Goal: Information Seeking & Learning: Find specific fact

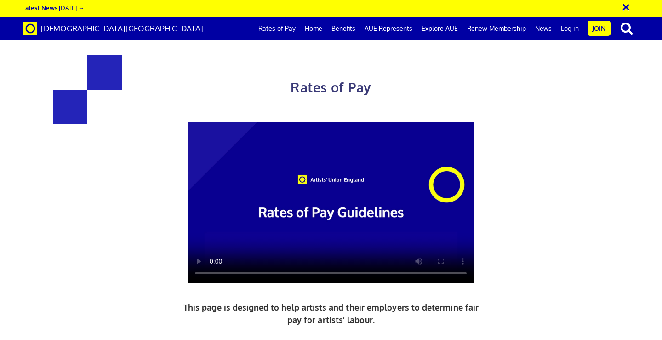
scroll to position [0, 5]
click at [316, 30] on link "Home" at bounding box center [313, 28] width 27 height 23
drag, startPoint x: 197, startPoint y: 146, endPoint x: 463, endPoint y: 154, distance: 265.8
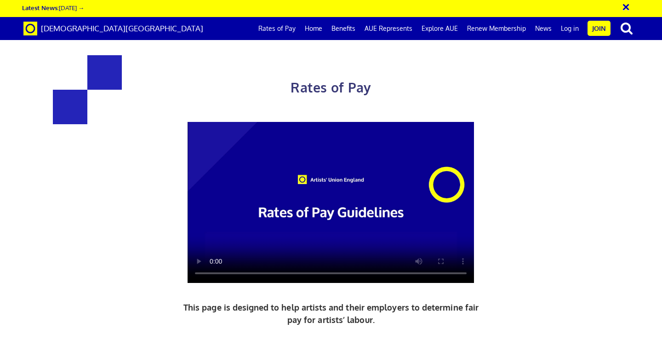
copy span "Daily and Hourly Rates for Artist Wages UK"
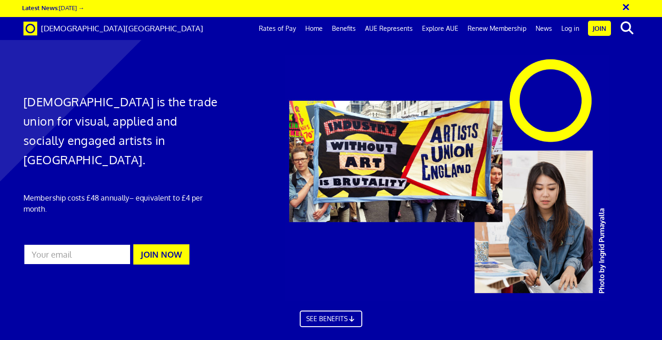
scroll to position [0, 5]
